Goal: Use online tool/utility: Use online tool/utility

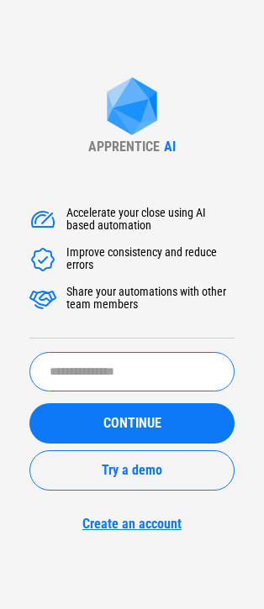
drag, startPoint x: 122, startPoint y: 372, endPoint x: 120, endPoint y: 356, distance: 16.1
click at [122, 372] on input "text" at bounding box center [131, 371] width 205 height 39
type input "*****"
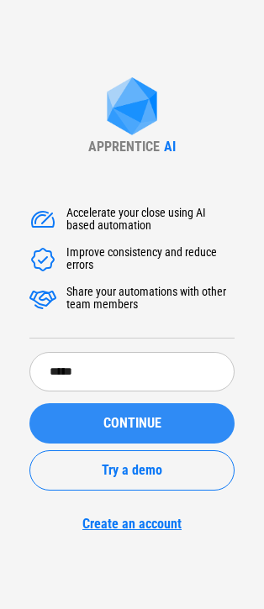
click at [118, 422] on span "CONTINUE" at bounding box center [132, 423] width 58 height 13
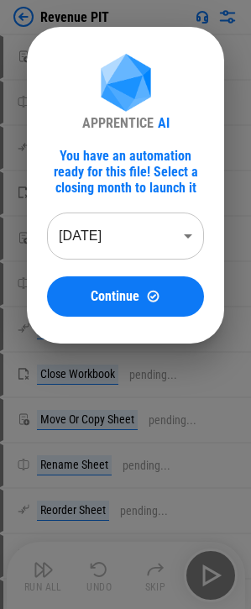
click at [135, 229] on body "Revenue PIT Move Or Copy Sheet pending... Rename Sheet pending... Reorder Sheet…" at bounding box center [125, 304] width 251 height 609
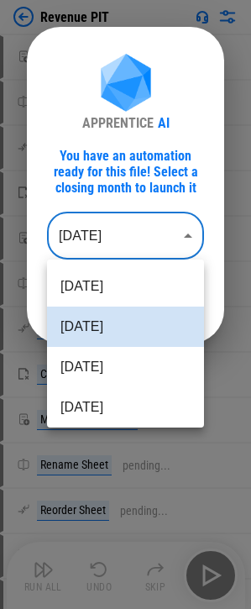
click at [107, 357] on li "Jul 2025" at bounding box center [125, 367] width 157 height 40
type input "********"
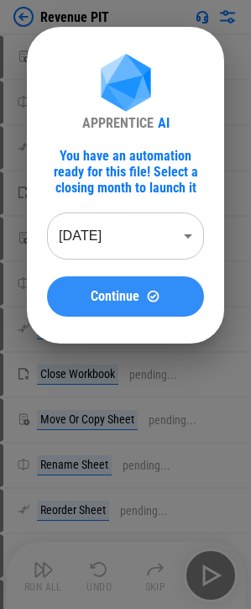
click at [103, 311] on button "Continue" at bounding box center [125, 296] width 157 height 40
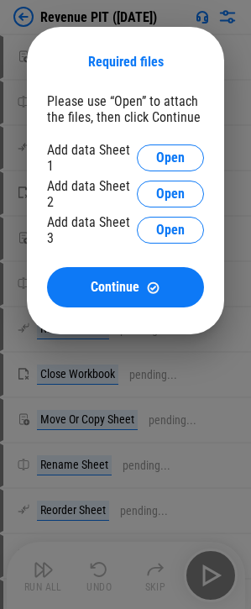
drag, startPoint x: 36, startPoint y: 1, endPoint x: 108, endPoint y: 18, distance: 74.4
click at [34, 3] on div "Required files Please use “Open” to attach the files, then click Continue Add d…" at bounding box center [125, 180] width 251 height 361
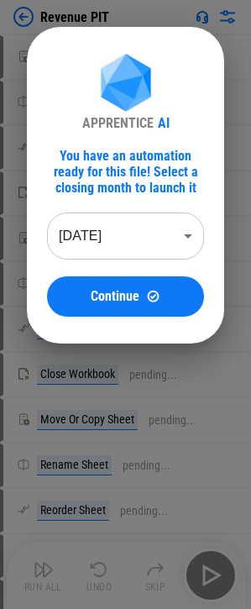
click at [136, 238] on body "Revenue PIT Move Or Copy Sheet pending... Rename Sheet pending... Reorder Sheet…" at bounding box center [125, 304] width 251 height 609
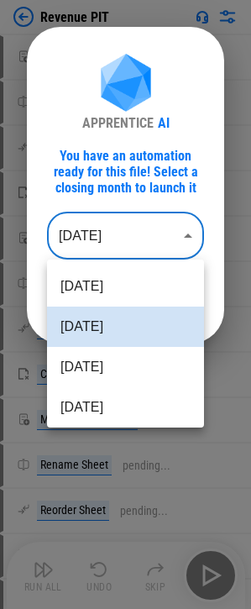
click at [105, 348] on li "[DATE]" at bounding box center [125, 367] width 157 height 40
type input "********"
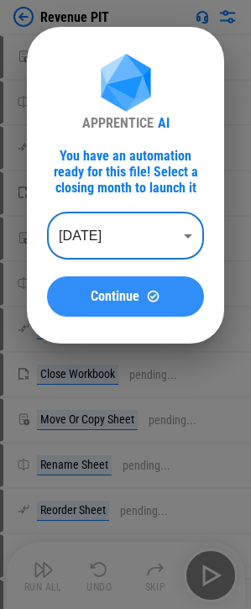
click at [116, 297] on span "Continue" at bounding box center [115, 296] width 49 height 13
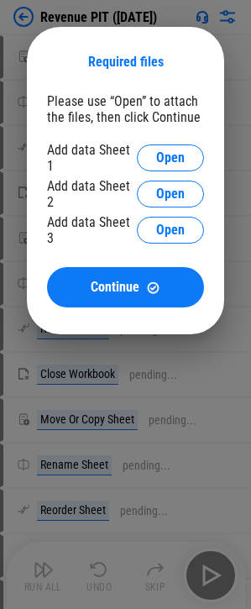
click at [87, 365] on div at bounding box center [125, 304] width 251 height 609
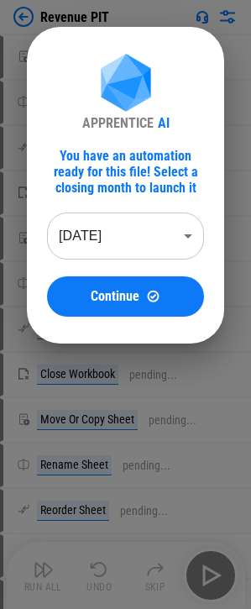
click at [88, 245] on body "Revenue PIT Move Or Copy Sheet pending... Rename Sheet pending... Reorder Sheet…" at bounding box center [125, 304] width 251 height 609
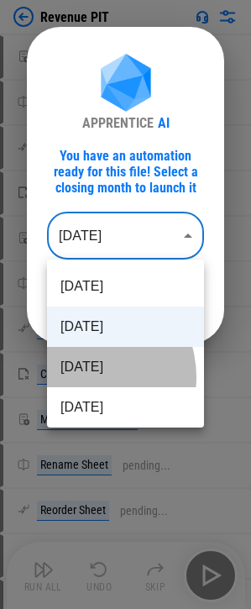
drag, startPoint x: 82, startPoint y: 377, endPoint x: 87, endPoint y: 369, distance: 10.3
click at [82, 376] on li "[DATE]" at bounding box center [125, 367] width 157 height 40
type input "********"
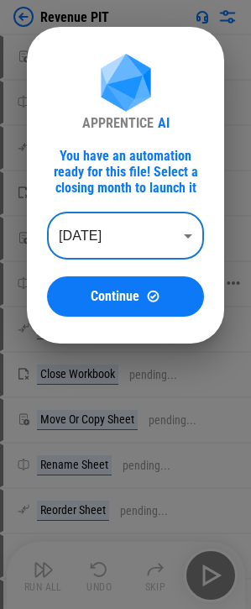
click at [105, 290] on span "Continue" at bounding box center [115, 296] width 49 height 13
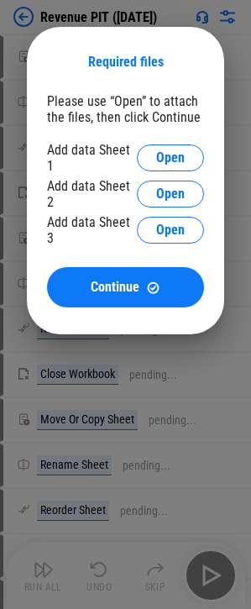
click at [18, 464] on div at bounding box center [125, 304] width 251 height 609
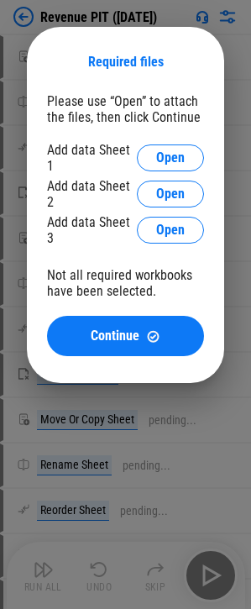
click at [54, 34] on div "Required files Please use “Open” to attach the files, then click Continue Add d…" at bounding box center [125, 205] width 197 height 356
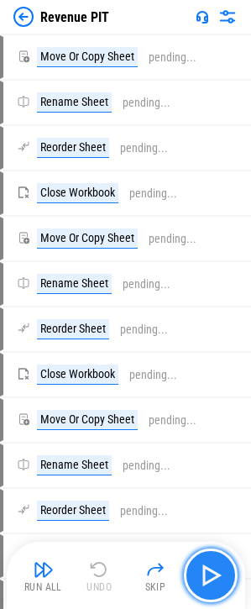
click at [197, 576] on button "button" at bounding box center [211, 576] width 54 height 54
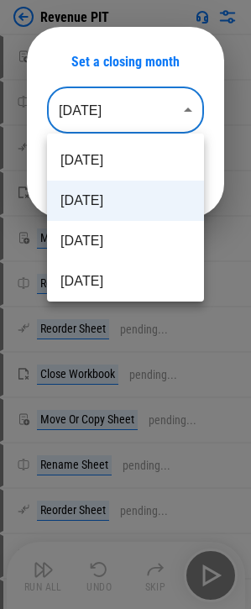
click at [161, 100] on body "Revenue PIT Move Or Copy Sheet pending... Rename Sheet pending... Reorder Sheet…" at bounding box center [125, 304] width 251 height 609
click at [106, 235] on li "Jul 2025" at bounding box center [125, 241] width 157 height 40
type input "********"
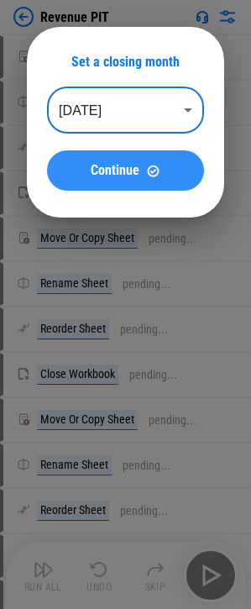
click at [129, 164] on span "Continue" at bounding box center [115, 170] width 49 height 13
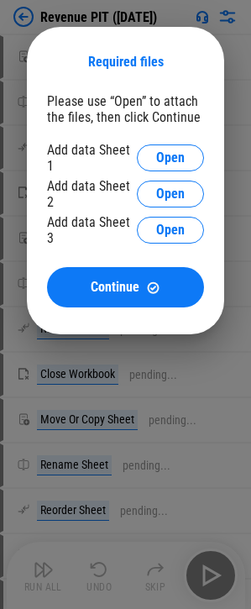
click at [158, 18] on div "Required files Please use “Open” to attach the files, then click Continue Add d…" at bounding box center [125, 180] width 251 height 361
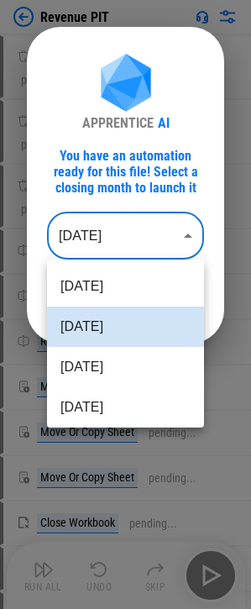
click at [165, 235] on body "Revenue PIT Download Netsuite Reports pending... Download Netsuite Reports pend…" at bounding box center [125, 304] width 251 height 609
click at [121, 358] on li "Jul 2025" at bounding box center [125, 367] width 157 height 40
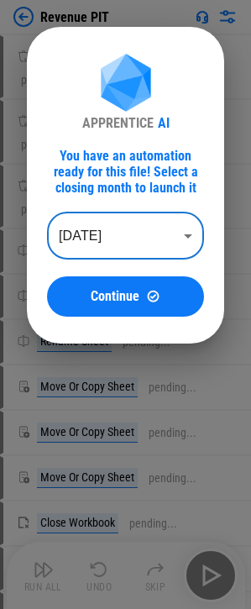
type input "********"
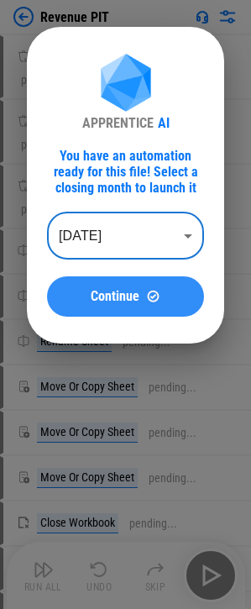
click at [113, 278] on button "Continue" at bounding box center [125, 296] width 157 height 40
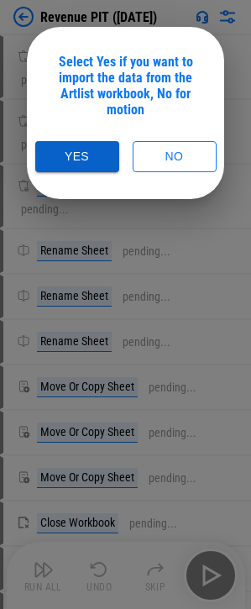
click at [82, 154] on button "Yes" at bounding box center [77, 156] width 84 height 31
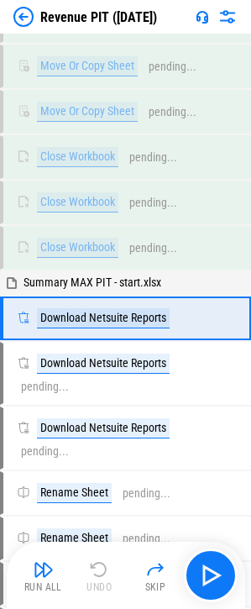
scroll to position [374, 0]
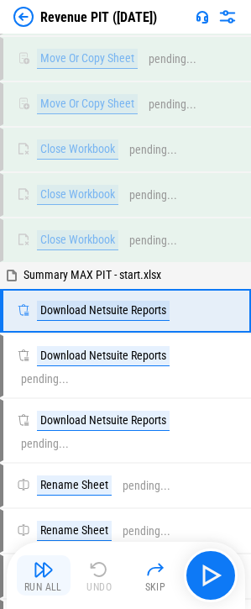
click at [45, 580] on button "Run All" at bounding box center [44, 575] width 54 height 40
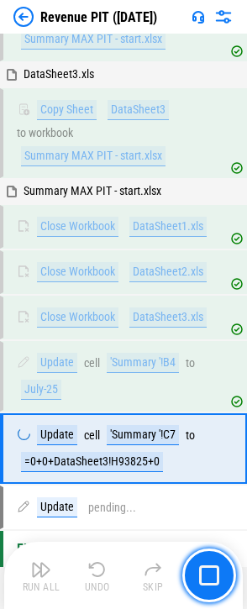
scroll to position [1630, 0]
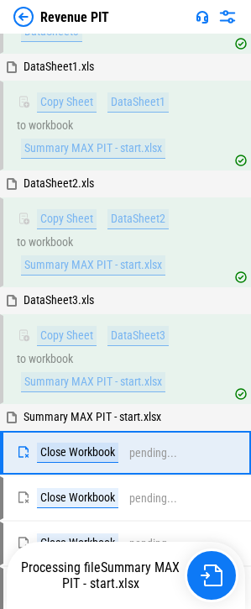
scroll to position [1442, 0]
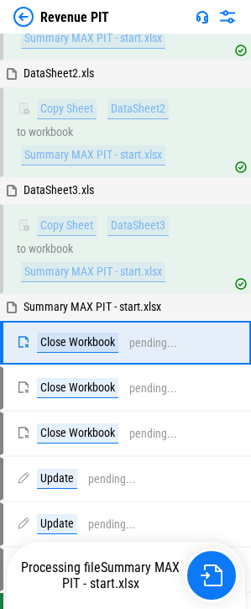
scroll to position [1442, 0]
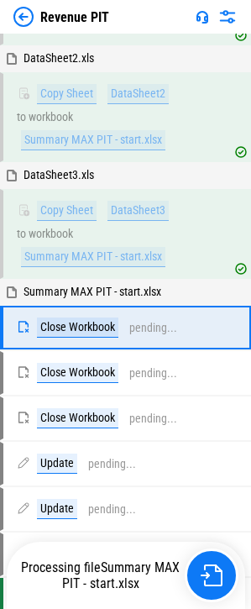
scroll to position [1442, 0]
